Goal: Transaction & Acquisition: Purchase product/service

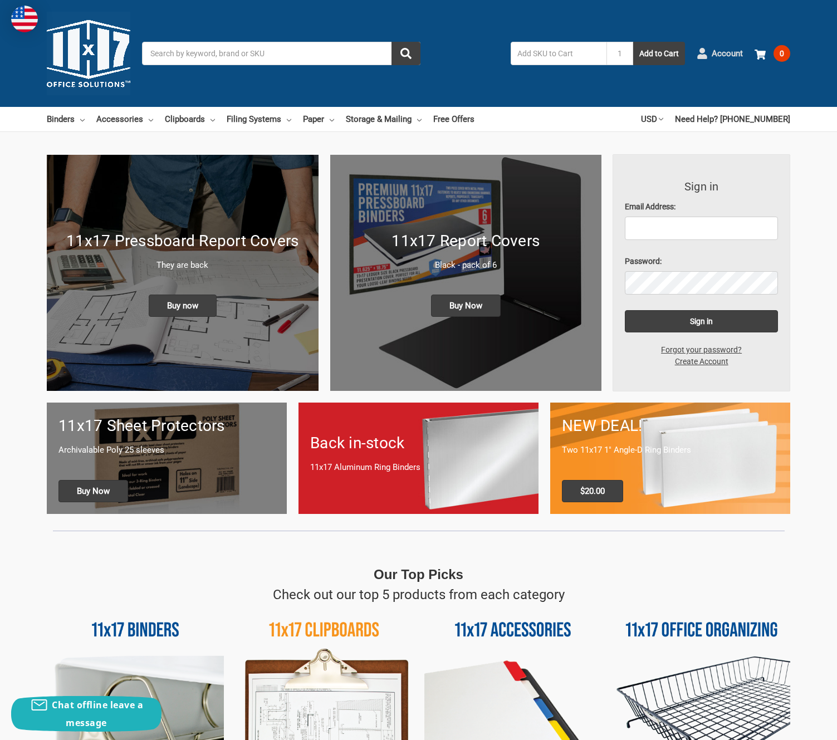
click at [699, 56] on use at bounding box center [702, 53] width 9 height 11
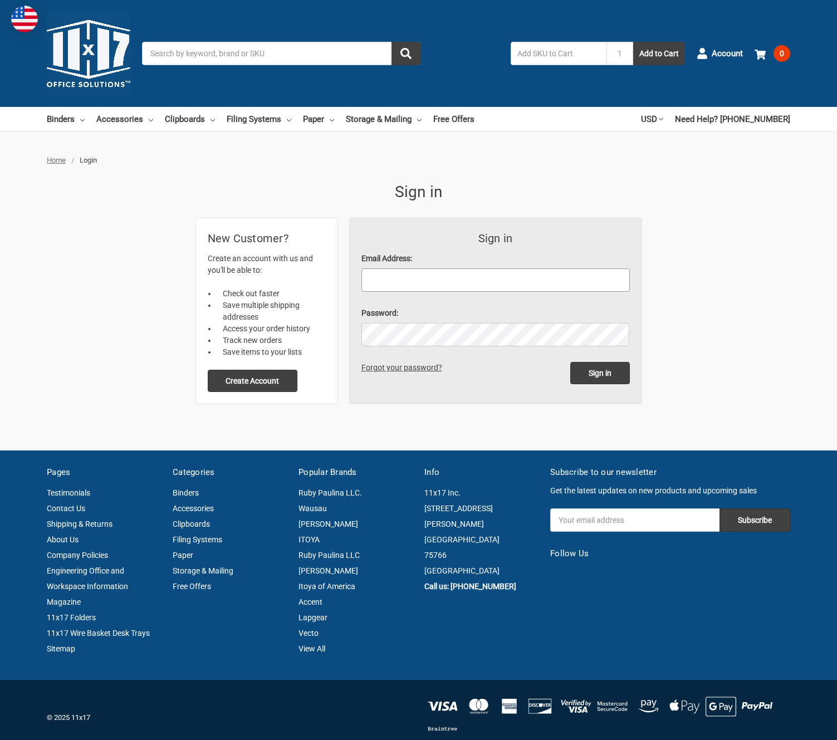
click at [384, 279] on input "Email Address:" at bounding box center [496, 280] width 269 height 23
type input "[EMAIL_ADDRESS][PERSON_NAME][DOMAIN_NAME]"
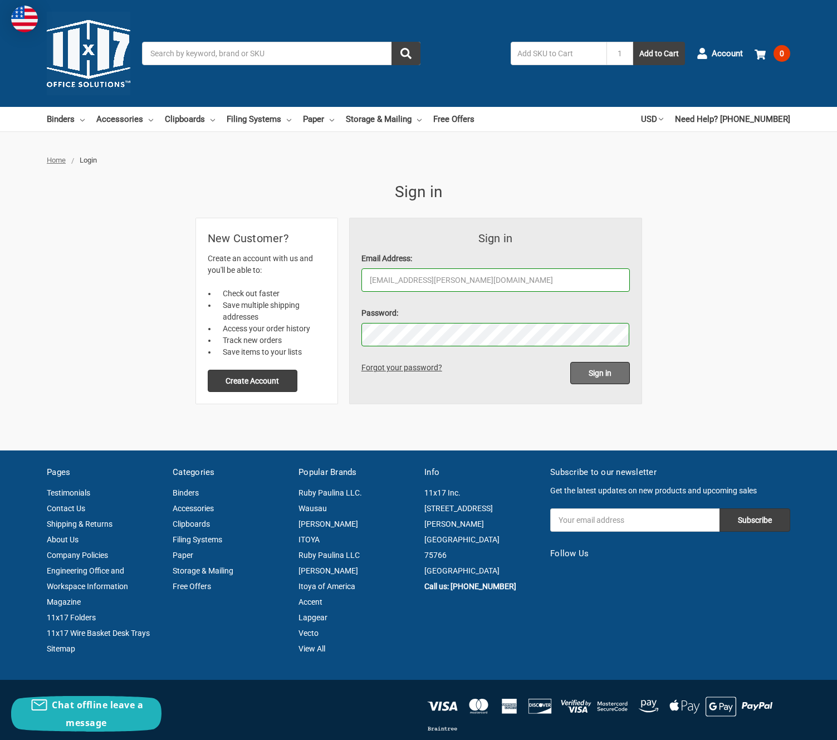
click at [606, 374] on input "Sign in" at bounding box center [601, 373] width 60 height 22
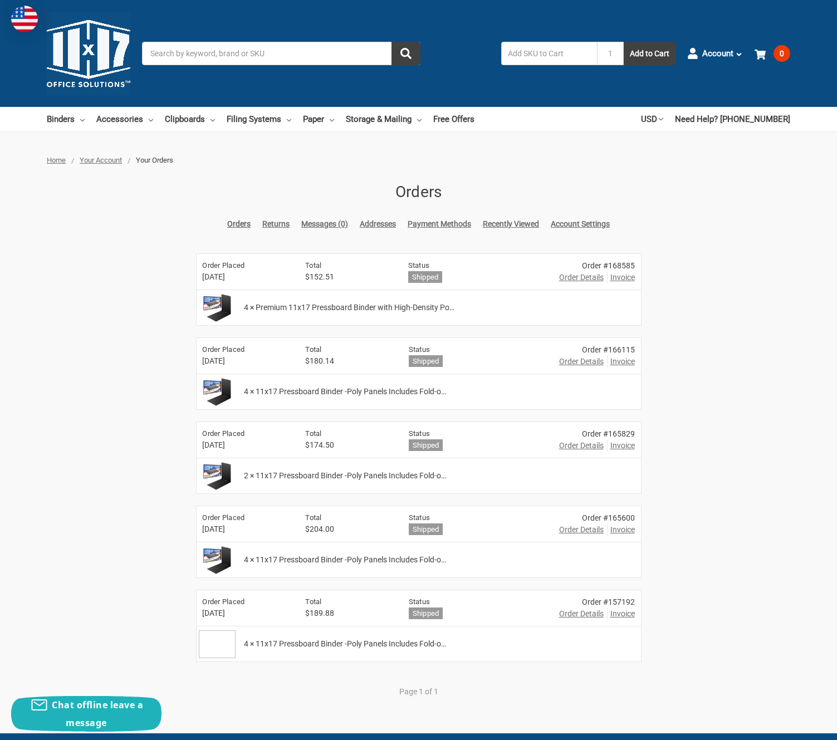
click at [576, 276] on span "Order Details" at bounding box center [581, 278] width 45 height 12
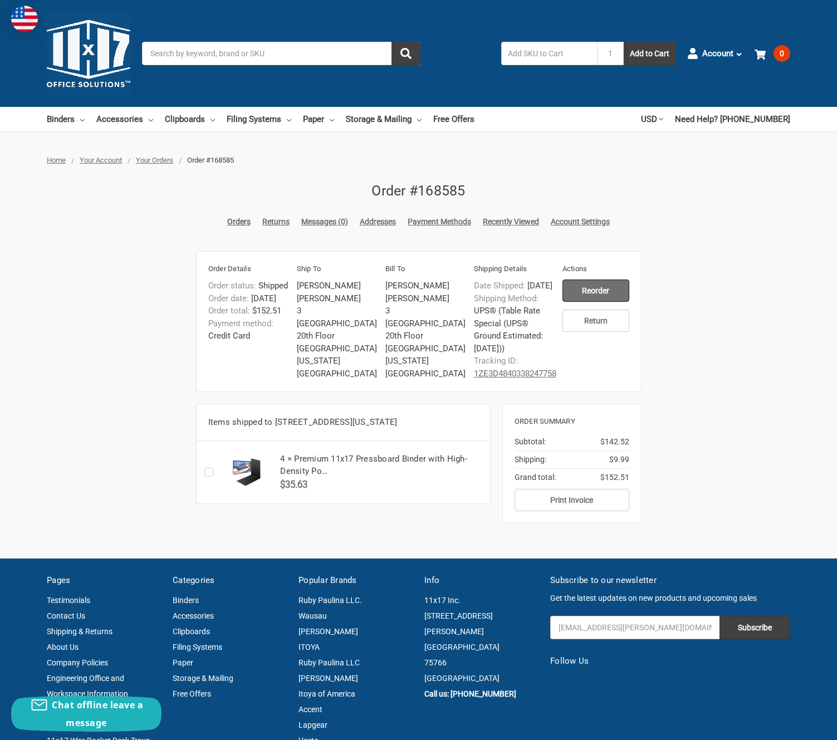
click at [596, 293] on input "Reorder" at bounding box center [596, 291] width 67 height 22
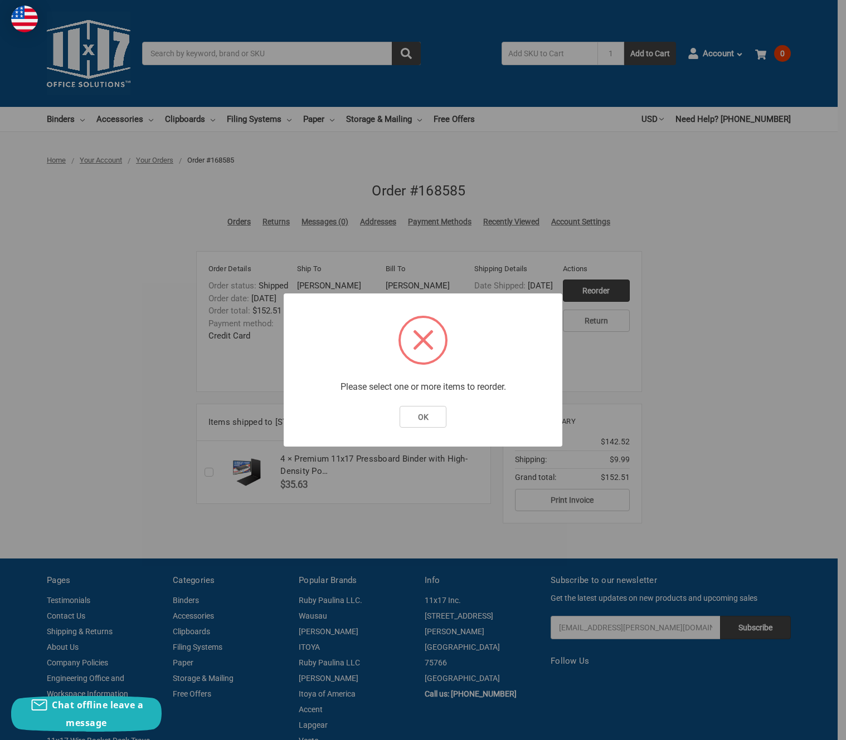
click at [453, 408] on div "OK Cancel" at bounding box center [423, 421] width 256 height 30
click at [434, 416] on button "OK" at bounding box center [422, 417] width 47 height 22
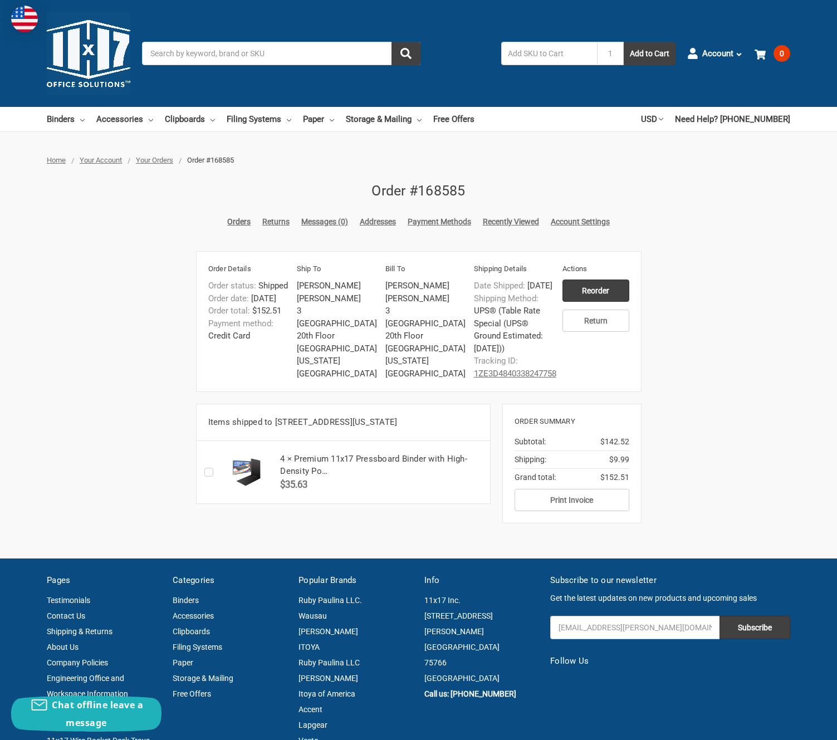
click at [212, 472] on label "Checkbox 48851 label" at bounding box center [211, 472] width 14 height 0
click at [208, 473] on input "Checkbox 48851 label" at bounding box center [207, 472] width 1 height 1
checkbox input "true"
click at [598, 291] on input "Reorder" at bounding box center [596, 291] width 67 height 22
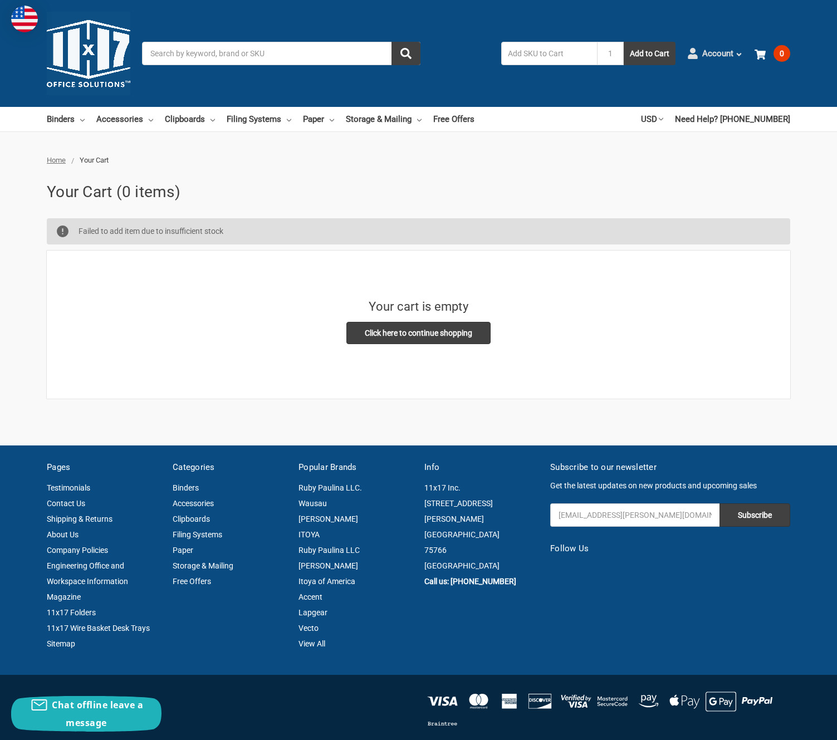
click at [724, 54] on span "Account" at bounding box center [718, 53] width 31 height 13
click at [682, 79] on link "Orders" at bounding box center [701, 79] width 81 height 20
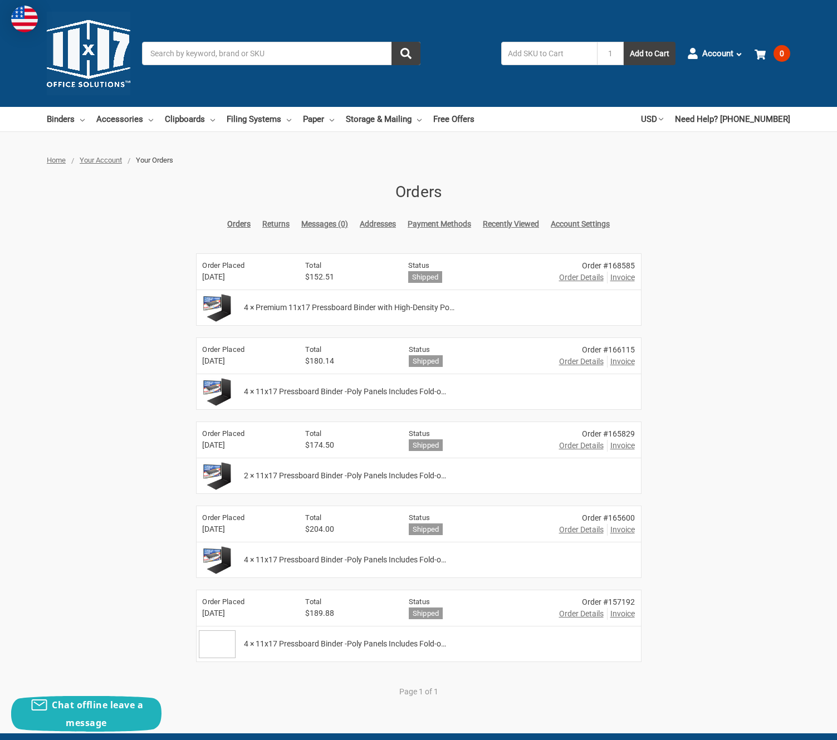
click at [229, 304] on img at bounding box center [217, 308] width 36 height 28
click at [590, 276] on span "Order Details" at bounding box center [581, 278] width 45 height 12
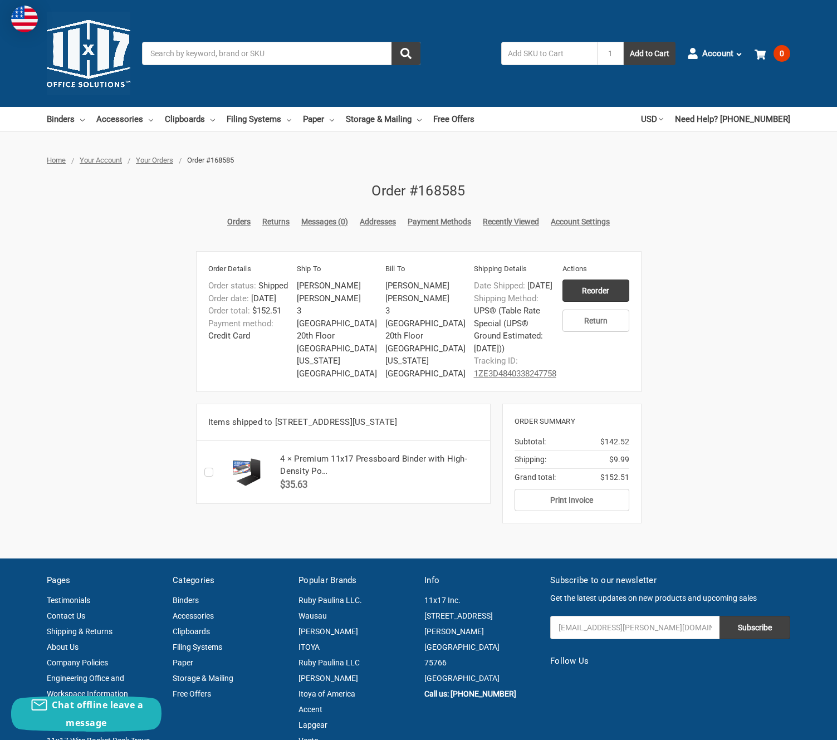
click at [212, 472] on label "Checkbox 48851 label" at bounding box center [211, 472] width 14 height 0
click at [208, 473] on input "Checkbox 48851 label" at bounding box center [207, 472] width 1 height 1
checkbox input "true"
click at [604, 293] on input "Reorder" at bounding box center [596, 291] width 67 height 22
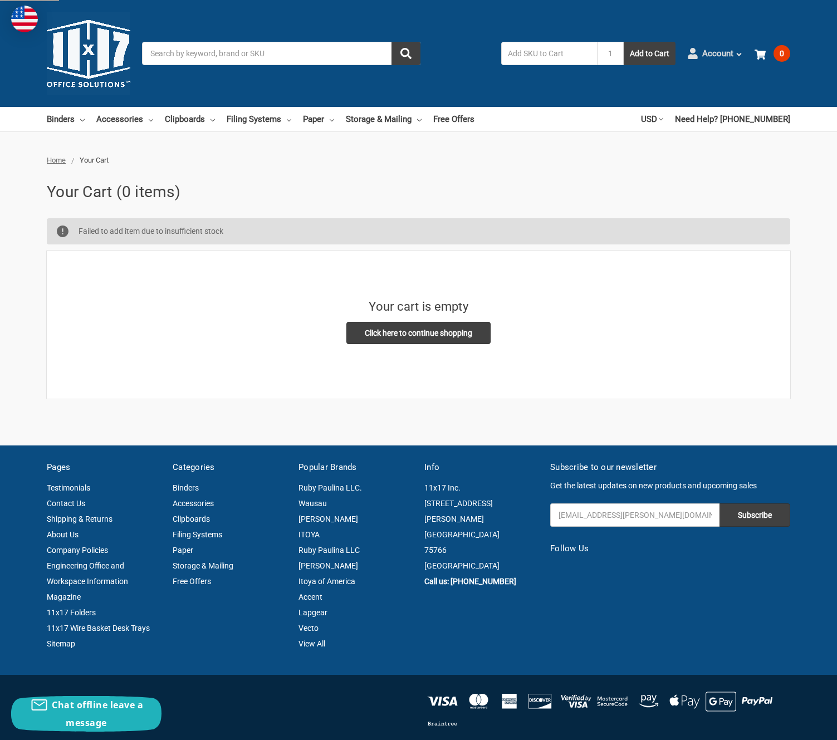
click at [717, 54] on span "Account" at bounding box center [718, 53] width 31 height 13
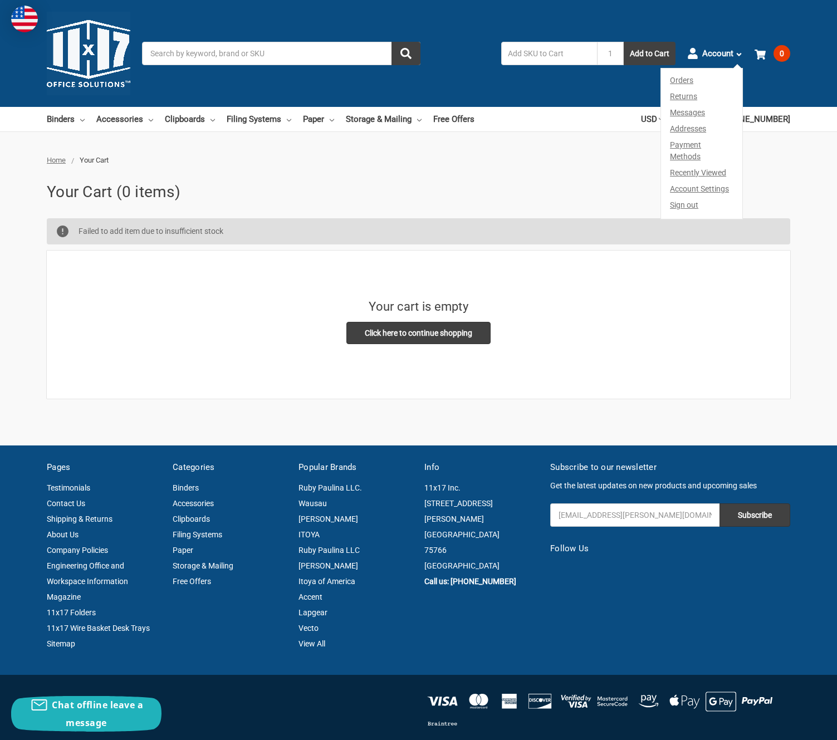
click at [677, 84] on link "Orders" at bounding box center [701, 79] width 81 height 20
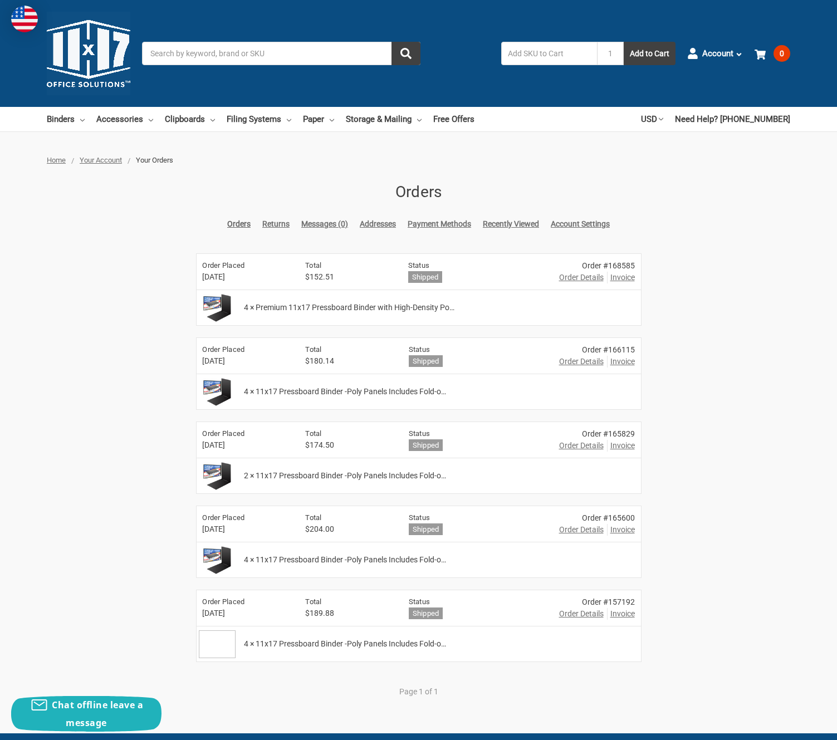
click at [459, 306] on div "4 × Premium 11x17 Pressboard Binder with High-Density Po…" at bounding box center [439, 307] width 403 height 35
click at [318, 310] on span "4 × Premium 11x17 Pressboard Binder with High-Density Po…" at bounding box center [349, 308] width 211 height 12
click at [571, 280] on span "Order Details" at bounding box center [581, 278] width 45 height 12
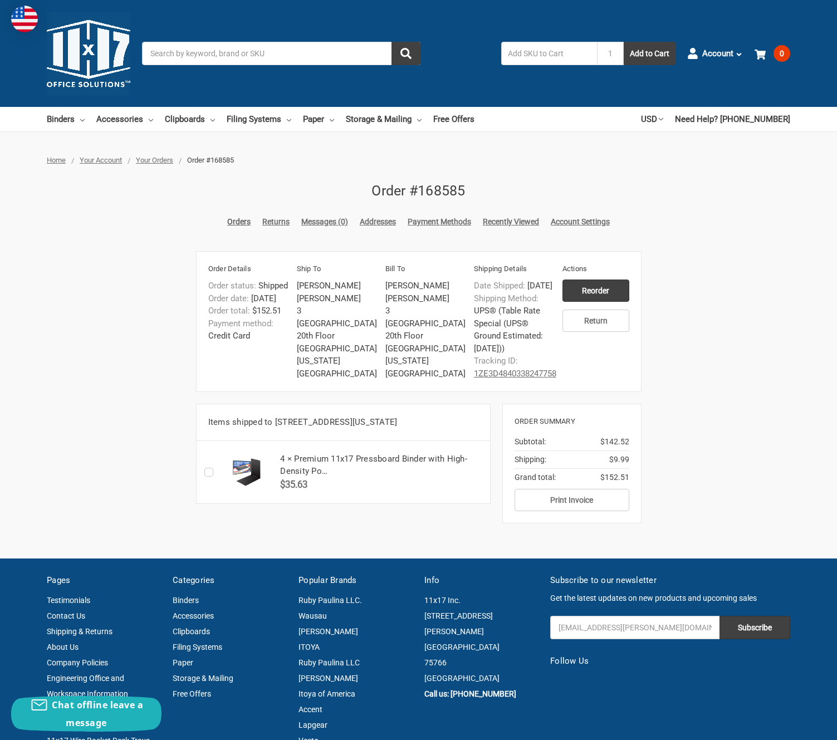
click at [298, 477] on h5 "4 × Premium 11x17 Pressboard Binder with High-Density Po…" at bounding box center [381, 465] width 203 height 25
click at [294, 478] on h5 "4 × Premium 11x17 Pressboard Binder with High-Density Po…" at bounding box center [381, 465] width 203 height 25
drag, startPoint x: 294, startPoint y: 482, endPoint x: 328, endPoint y: 498, distance: 37.9
click at [328, 478] on h5 "4 × Premium 11x17 Pressboard Binder with High-Density Po…" at bounding box center [381, 465] width 203 height 25
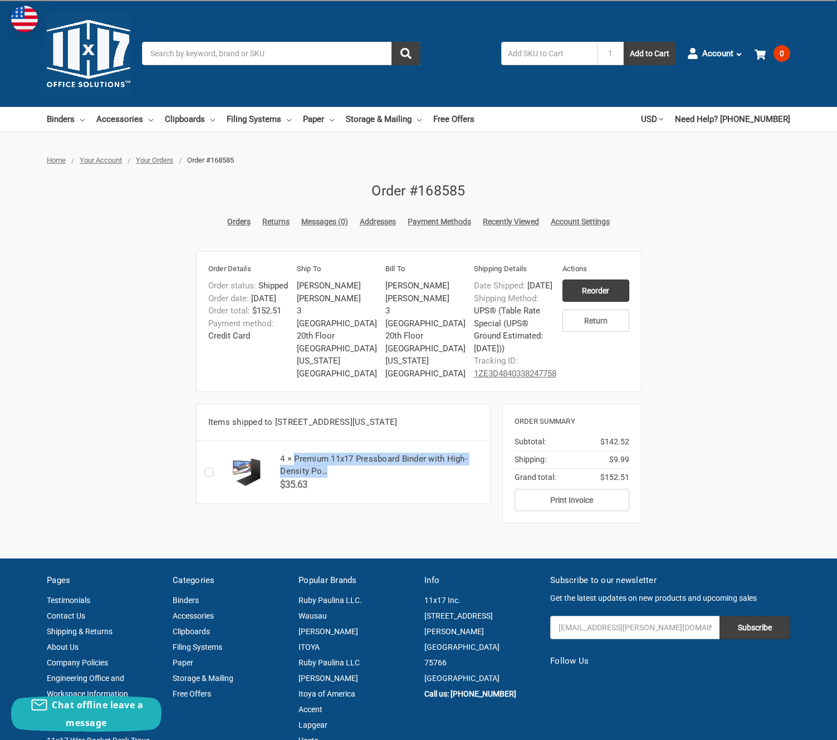
copy h5 "Premium 11x17 Pressboard Binder with High-Density Po…"
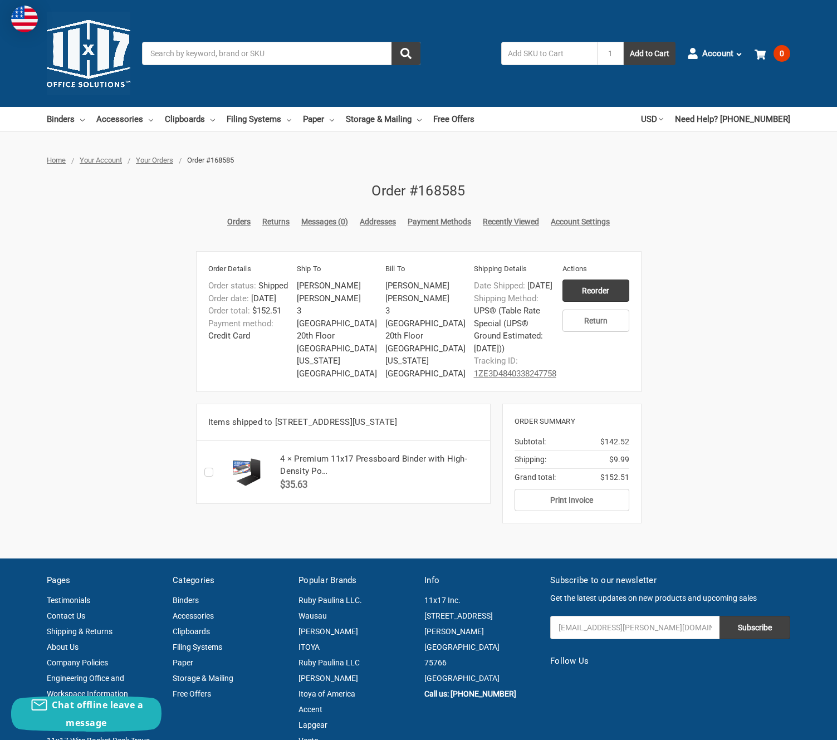
click at [188, 64] on input "Search" at bounding box center [281, 53] width 279 height 23
paste input "Premium 11x17 Pressboard Binder with High-Density Po…"
type input "Premium 11x17 Pressboard Binder with High-Density Po…"
click at [411, 47] on button "submit" at bounding box center [406, 53] width 29 height 23
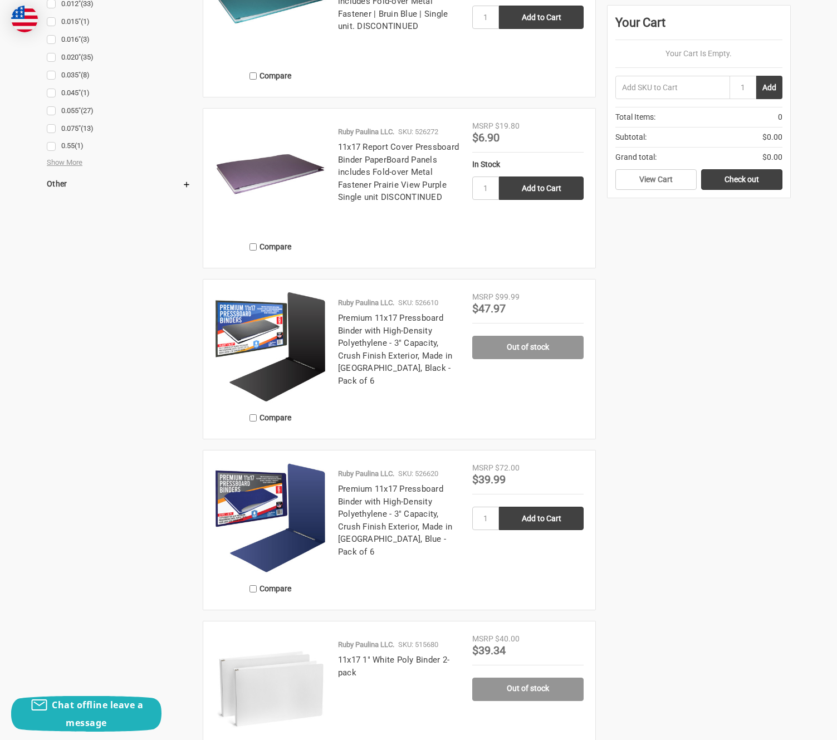
scroll to position [1616, 0]
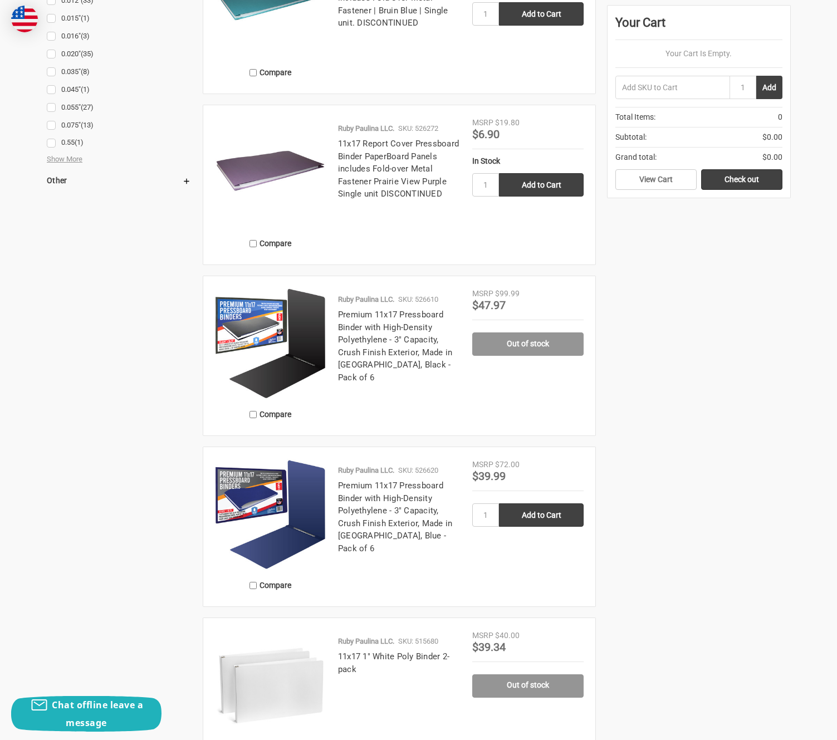
click at [369, 334] on h4 "Premium 11x17 Pressboard Binder with High-Density Polyethylene - 3" Capacity, C…" at bounding box center [399, 346] width 123 height 75
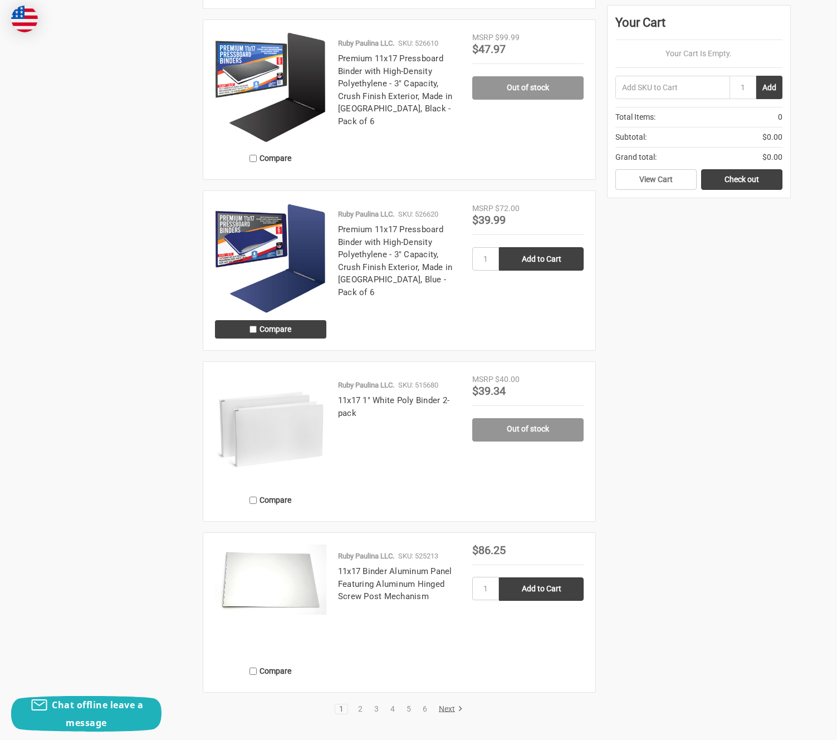
scroll to position [1839, 0]
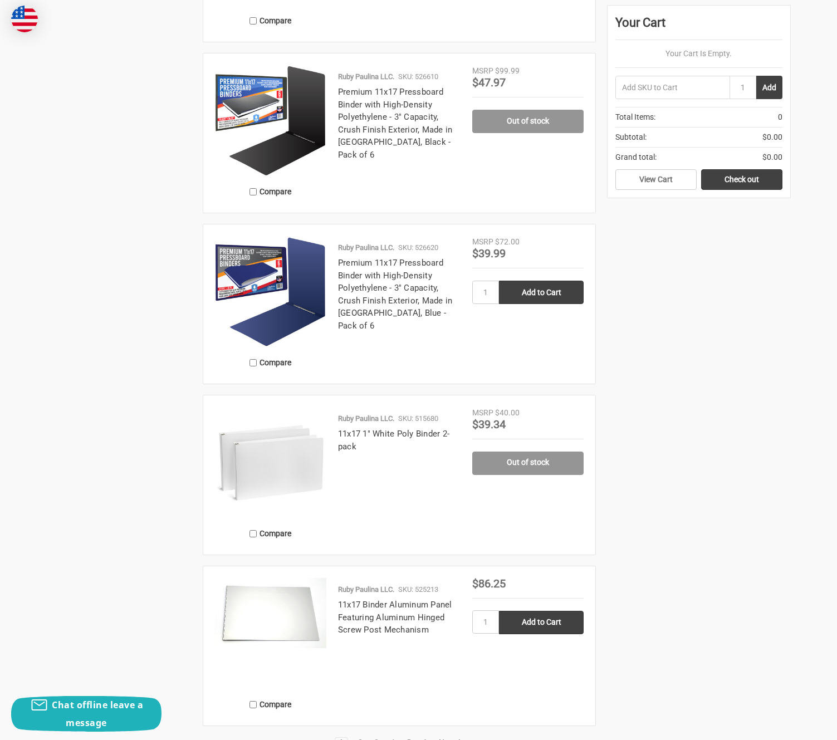
click at [360, 98] on h4 "Premium 11x17 Pressboard Binder with High-Density Polyethylene - 3" Capacity, C…" at bounding box center [399, 123] width 123 height 75
click at [417, 74] on p "SKU: 526610" at bounding box center [418, 76] width 40 height 11
drag, startPoint x: 418, startPoint y: 74, endPoint x: 445, endPoint y: 77, distance: 27.0
click at [445, 77] on div "Ruby Paulina LLC. SKU: 526610" at bounding box center [399, 78] width 123 height 15
copy p "526610"
